Goal: Task Accomplishment & Management: Use online tool/utility

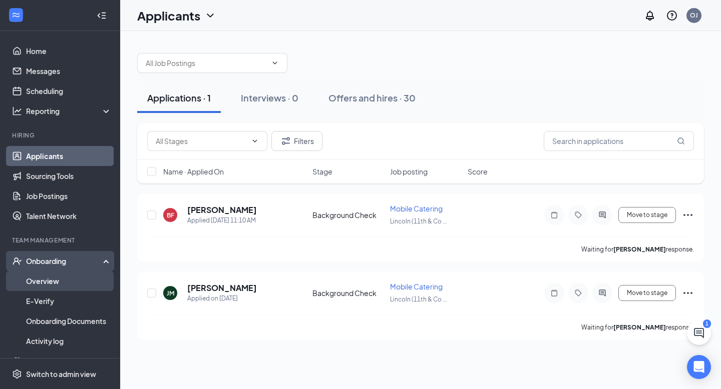
click at [69, 281] on link "Overview" at bounding box center [69, 281] width 86 height 20
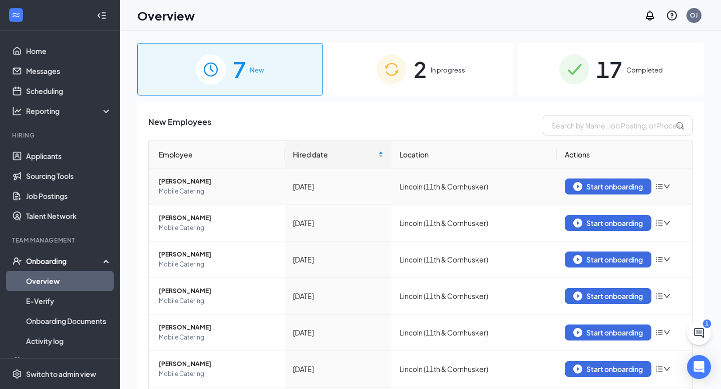
scroll to position [70, 0]
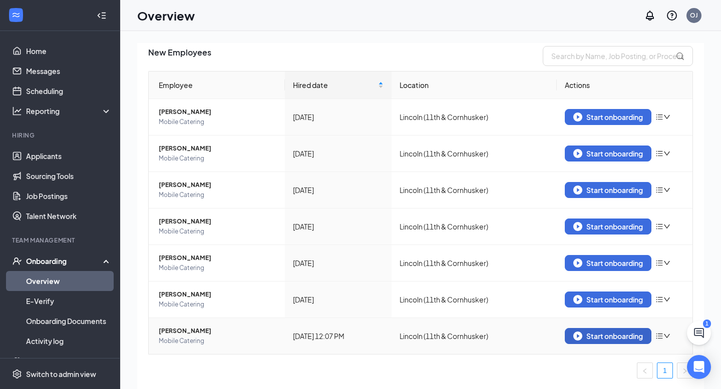
click at [606, 334] on div "Start onboarding" at bounding box center [608, 336] width 70 height 9
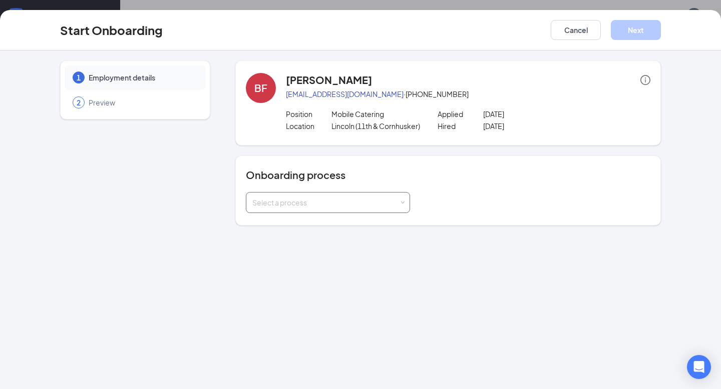
click at [376, 201] on div "Select a process" at bounding box center [325, 203] width 147 height 10
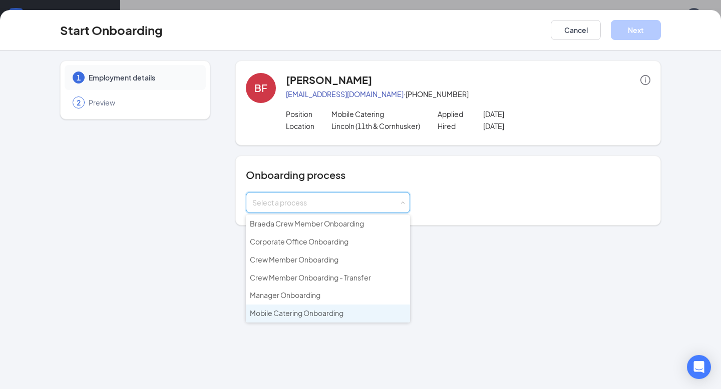
click at [356, 308] on li "Mobile Catering Onboarding" at bounding box center [328, 314] width 164 height 18
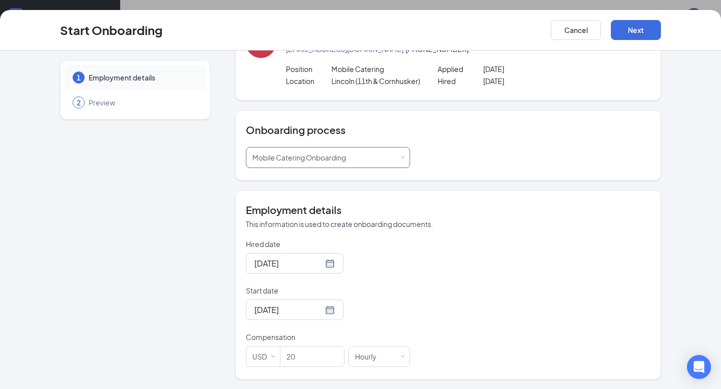
scroll to position [1, 0]
click at [624, 30] on button "Next" at bounding box center [636, 30] width 50 height 20
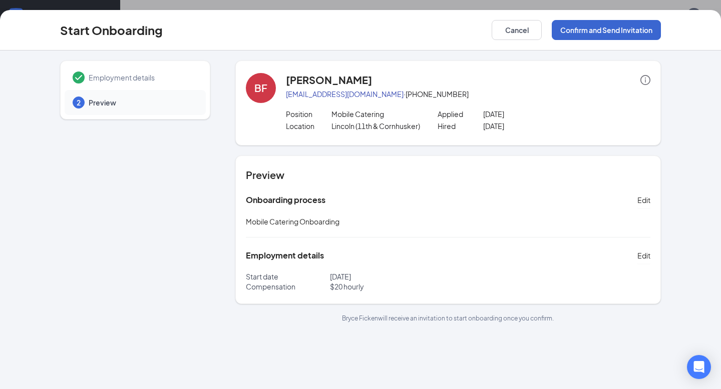
scroll to position [0, 0]
click at [624, 30] on button "Confirm and Send Invitation" at bounding box center [606, 30] width 109 height 20
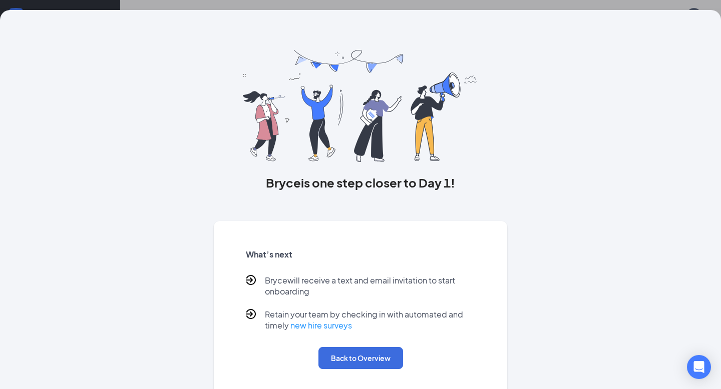
scroll to position [33, 0]
click at [358, 363] on button "Back to Overview" at bounding box center [360, 358] width 85 height 22
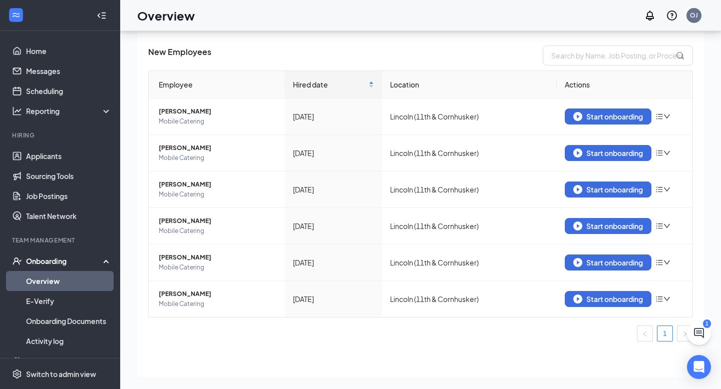
scroll to position [0, 0]
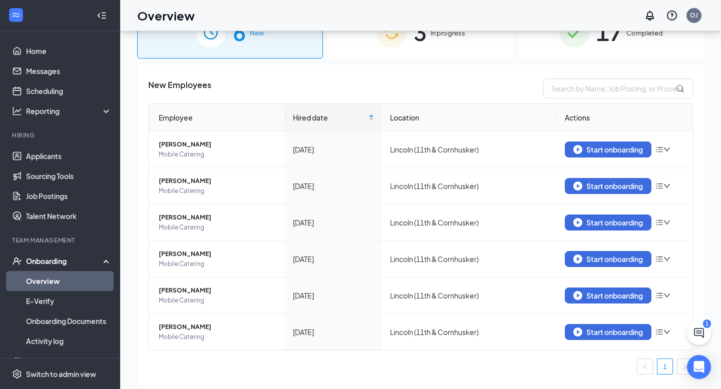
click at [416, 42] on span "3" at bounding box center [419, 32] width 13 height 35
